Goal: Task Accomplishment & Management: Complete application form

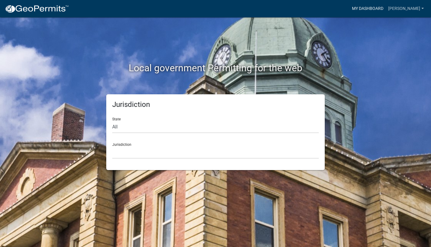
click at [371, 10] on link "My Dashboard" at bounding box center [368, 8] width 36 height 11
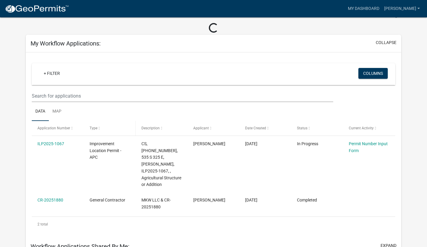
scroll to position [30, 0]
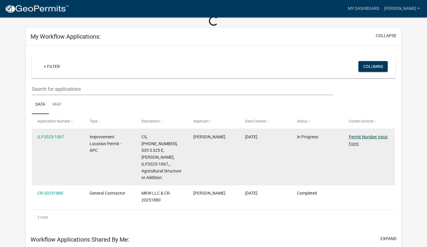
click at [361, 137] on link "Permit Number Input Form" at bounding box center [368, 141] width 39 height 12
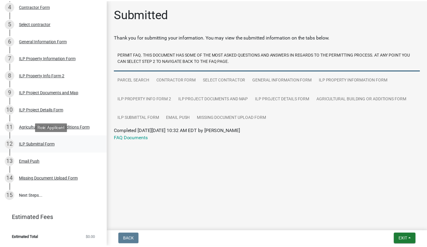
scroll to position [150, 0]
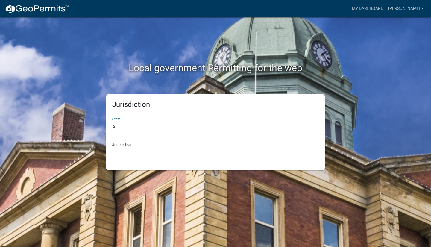
click at [152, 130] on select "All Colorado Georgia Indiana Iowa Kansas Minnesota Ohio South Carolina Wisconsin" at bounding box center [215, 127] width 207 height 12
click at [378, 9] on link "My Dashboard" at bounding box center [368, 8] width 36 height 11
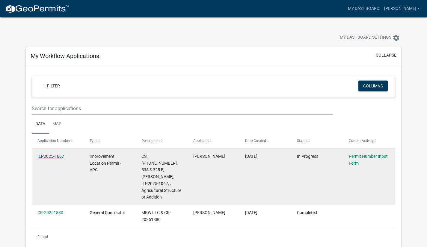
click at [49, 157] on link "ILP2025-1067" at bounding box center [50, 156] width 27 height 5
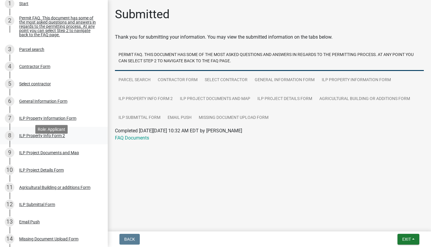
scroll to position [120, 0]
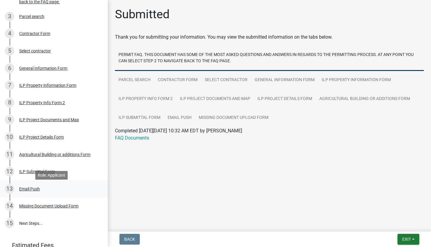
click at [32, 191] on div "Email Push" at bounding box center [29, 189] width 21 height 4
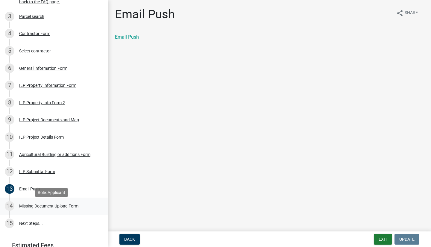
click at [37, 208] on div "Missing Document Upload Form" at bounding box center [48, 206] width 59 height 4
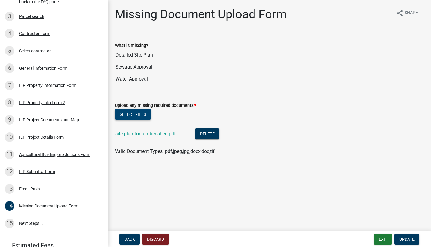
click at [143, 114] on button "Select files" at bounding box center [133, 114] width 36 height 11
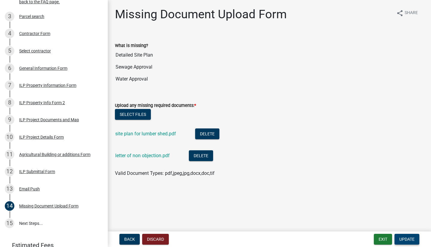
click at [414, 241] on span "Update" at bounding box center [407, 239] width 15 height 5
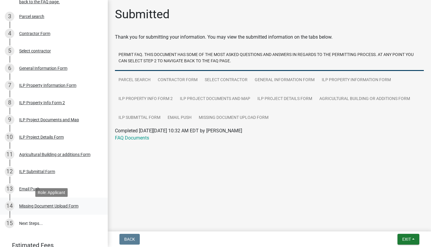
click at [64, 208] on div "Missing Document Upload Form" at bounding box center [48, 206] width 59 height 4
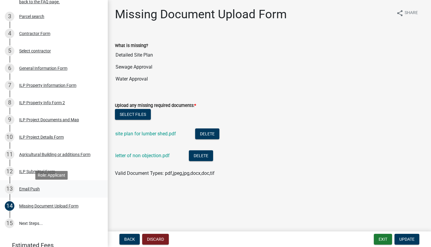
click at [35, 191] on div "Email Push" at bounding box center [29, 189] width 21 height 4
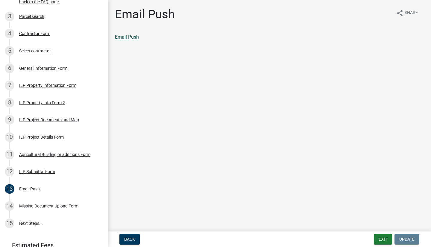
click at [122, 38] on link "Email Push" at bounding box center [127, 37] width 24 height 6
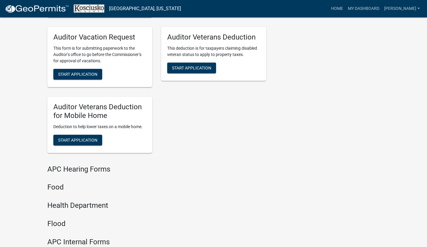
scroll to position [779, 0]
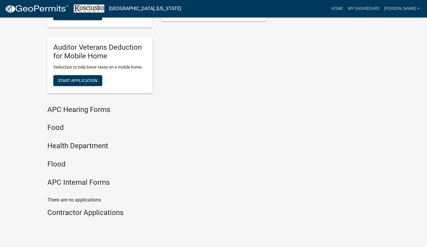
click at [93, 142] on h4 "Health Department" at bounding box center [156, 146] width 219 height 9
click at [55, 142] on h4 "Health Department" at bounding box center [156, 146] width 219 height 9
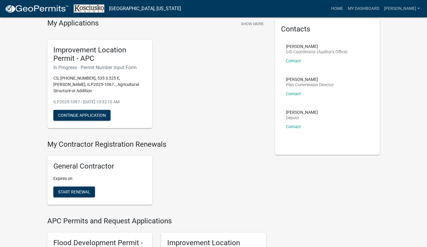
scroll to position [13, 0]
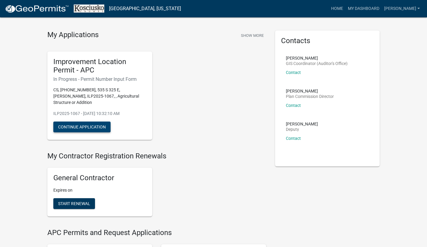
click at [89, 122] on button "Continue Application" at bounding box center [81, 127] width 57 height 11
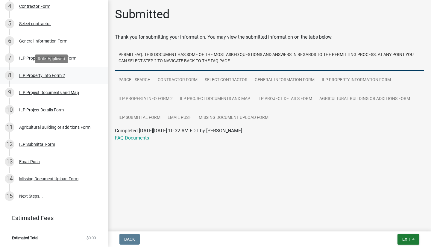
scroll to position [150, 0]
click at [53, 177] on div "Missing Document Upload Form" at bounding box center [48, 179] width 59 height 4
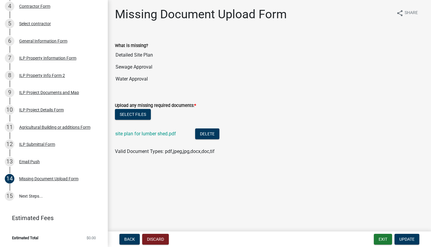
click at [134, 69] on input "Sewage Approval" at bounding box center [269, 67] width 309 height 12
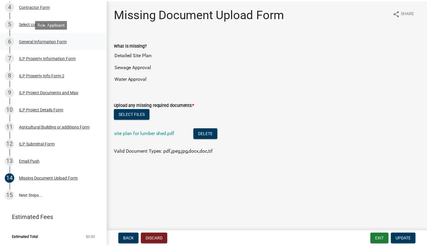
scroll to position [30, 0]
